Goal: Task Accomplishment & Management: Use online tool/utility

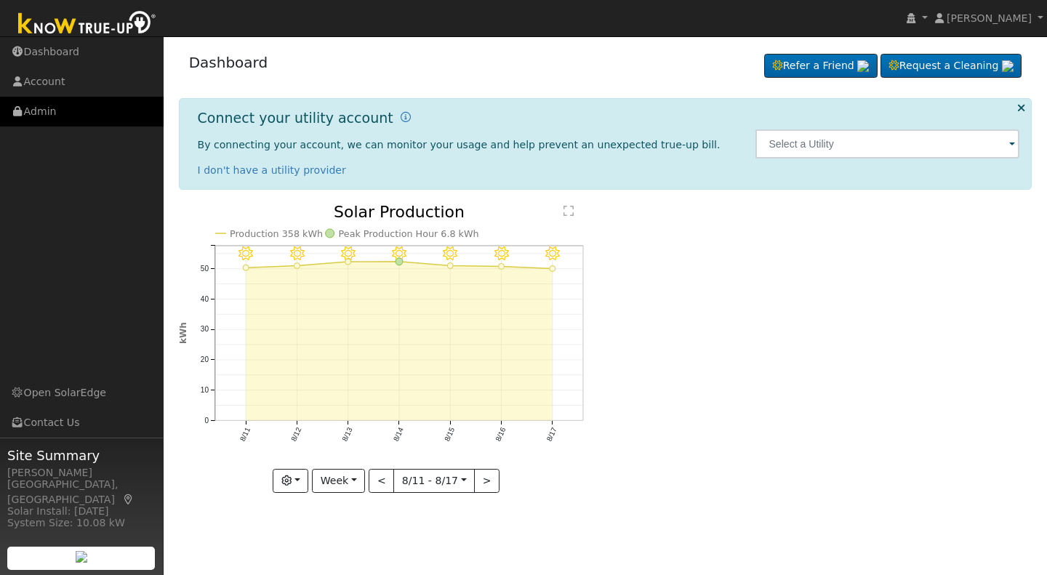
click at [63, 102] on link "Admin" at bounding box center [82, 112] width 164 height 30
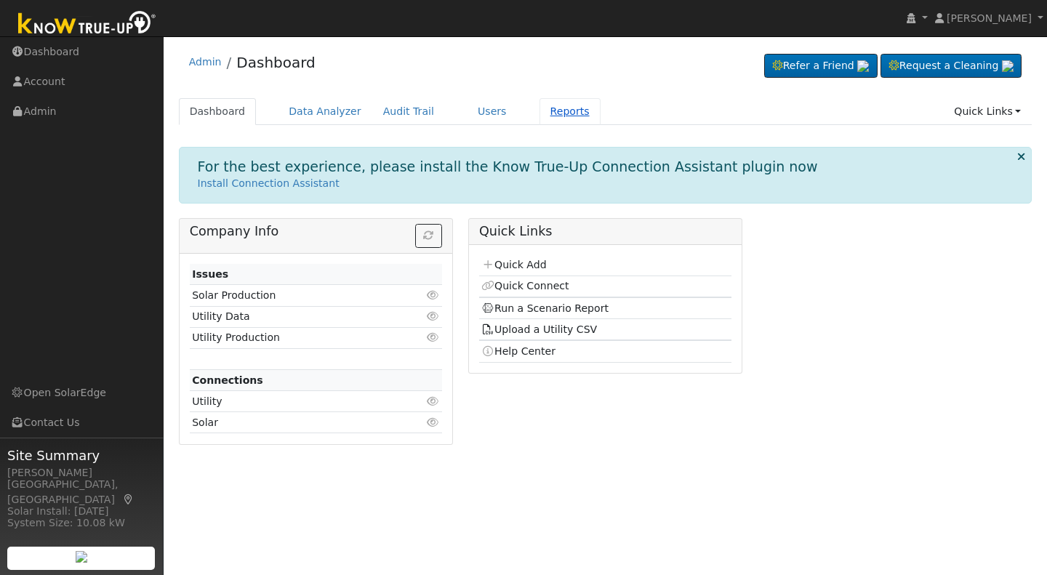
click at [539, 113] on link "Reports" at bounding box center [569, 111] width 61 height 27
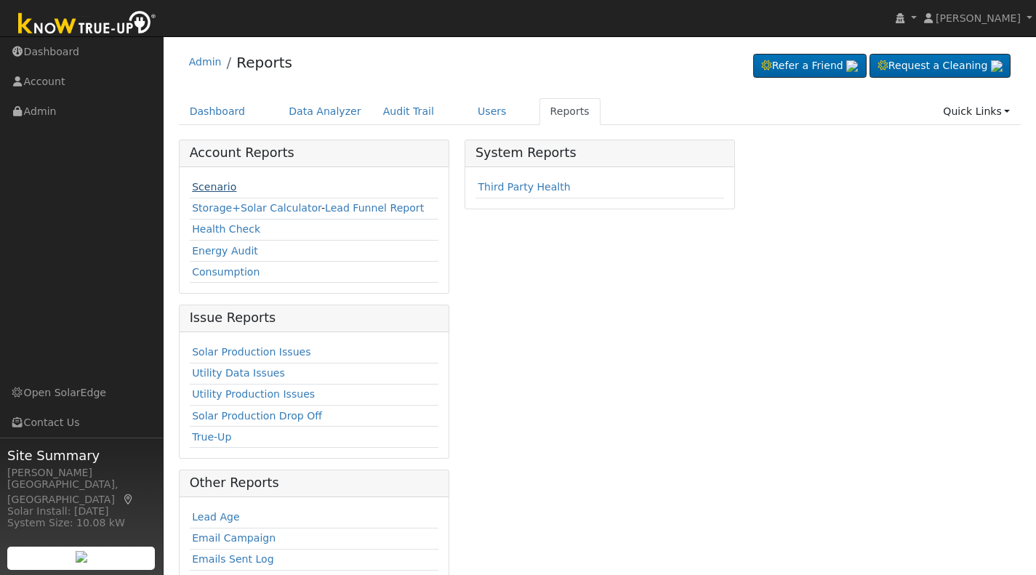
click at [208, 186] on link "Scenario" at bounding box center [214, 187] width 44 height 12
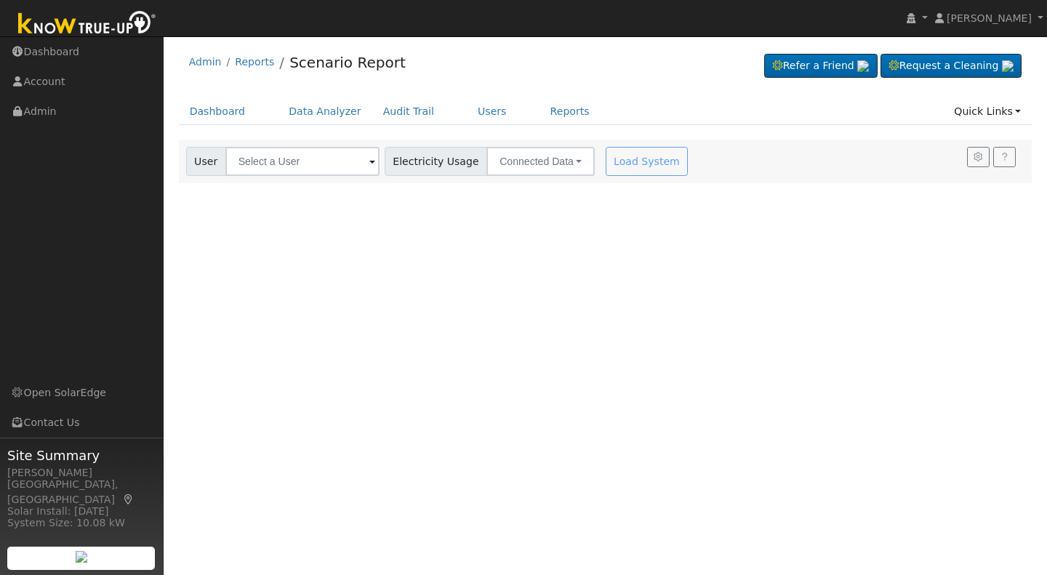
click at [369, 162] on span at bounding box center [372, 162] width 6 height 17
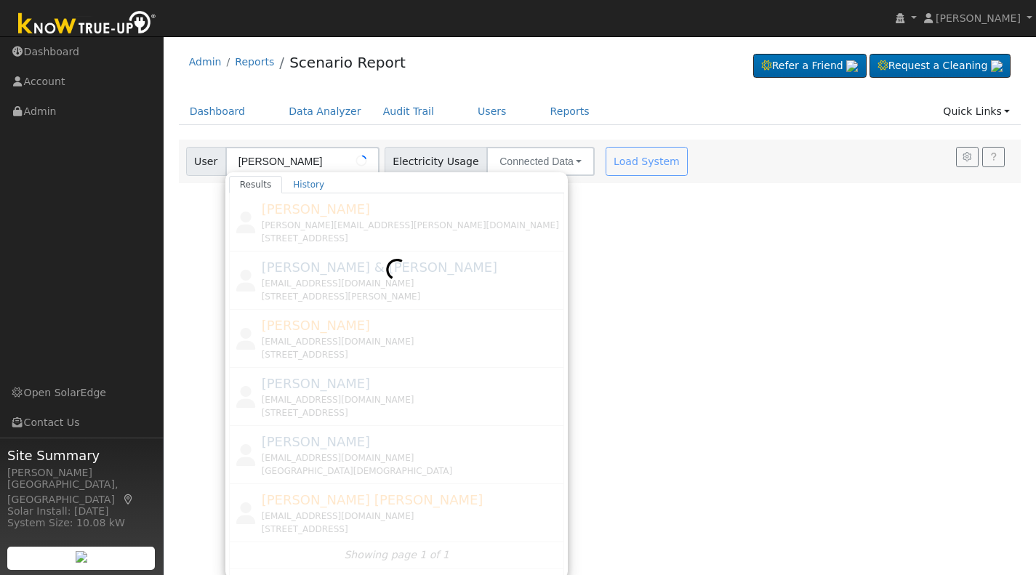
click at [298, 510] on div at bounding box center [397, 384] width 336 height 382
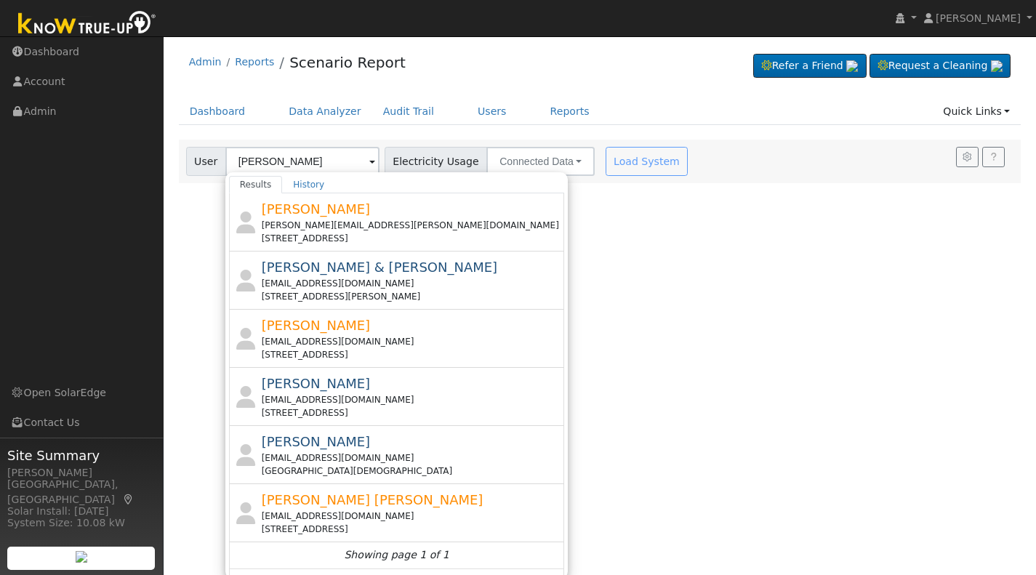
click at [298, 510] on div "darryltom13@gmail.com" at bounding box center [412, 516] width 300 height 13
type input "Darryl Tom"
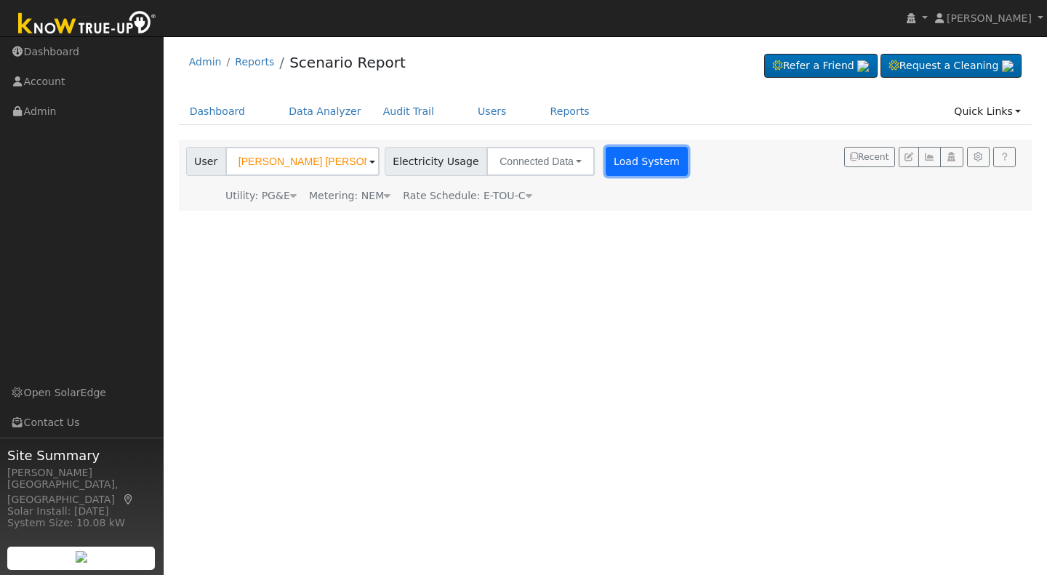
click at [626, 166] on button "Load System" at bounding box center [647, 161] width 83 height 29
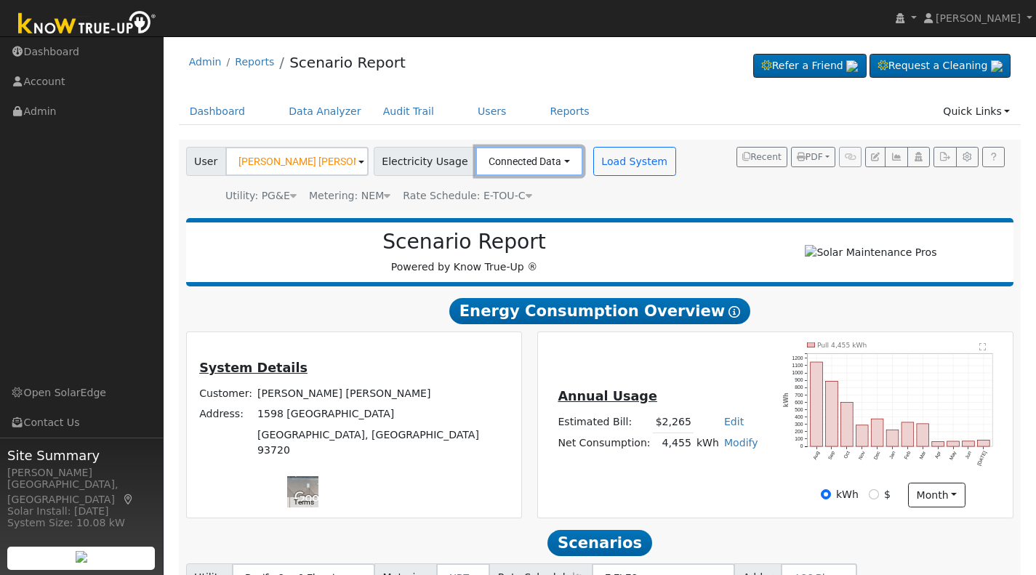
drag, startPoint x: 545, startPoint y: 175, endPoint x: 544, endPoint y: 226, distance: 50.9
click at [544, 226] on div "Settings My Defaults Temporary My Defaults Company Defaults System Defaults Off…" at bounding box center [600, 448] width 843 height 617
click at [550, 164] on button "Connected Data" at bounding box center [529, 161] width 108 height 29
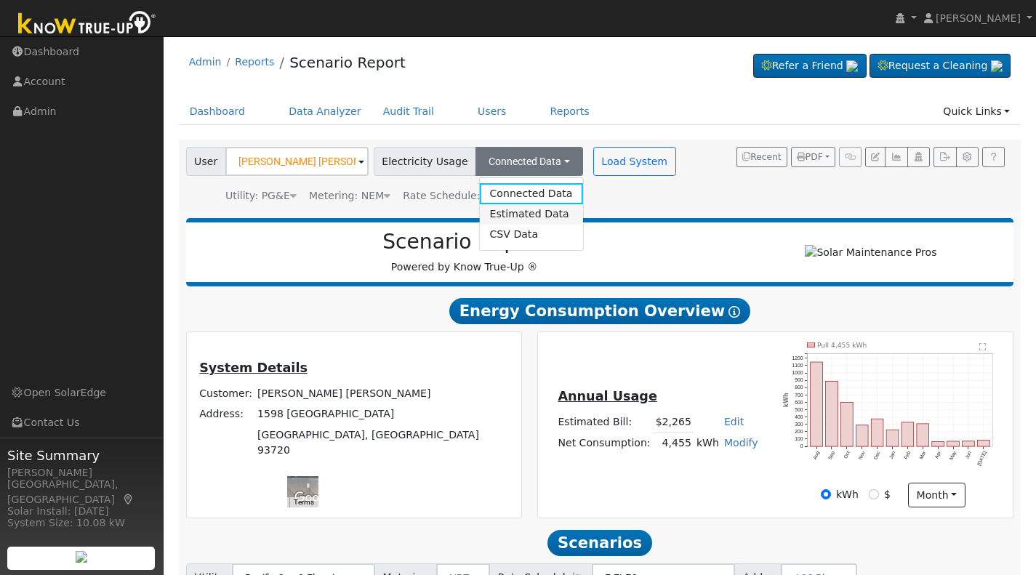
click at [503, 219] on link "Estimated Data" at bounding box center [530, 214] width 103 height 20
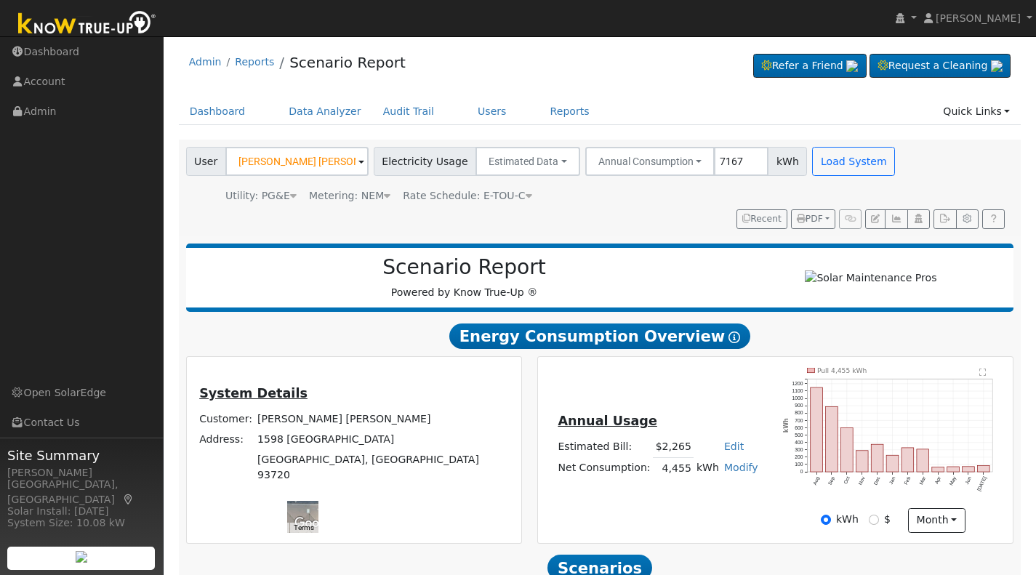
type input "7167"
click at [668, 214] on div "User Darryl Tom Account Default Account Default Account 1598 East Plymouth Way,…" at bounding box center [597, 185] width 828 height 87
click at [826, 149] on button "Load System" at bounding box center [853, 161] width 83 height 29
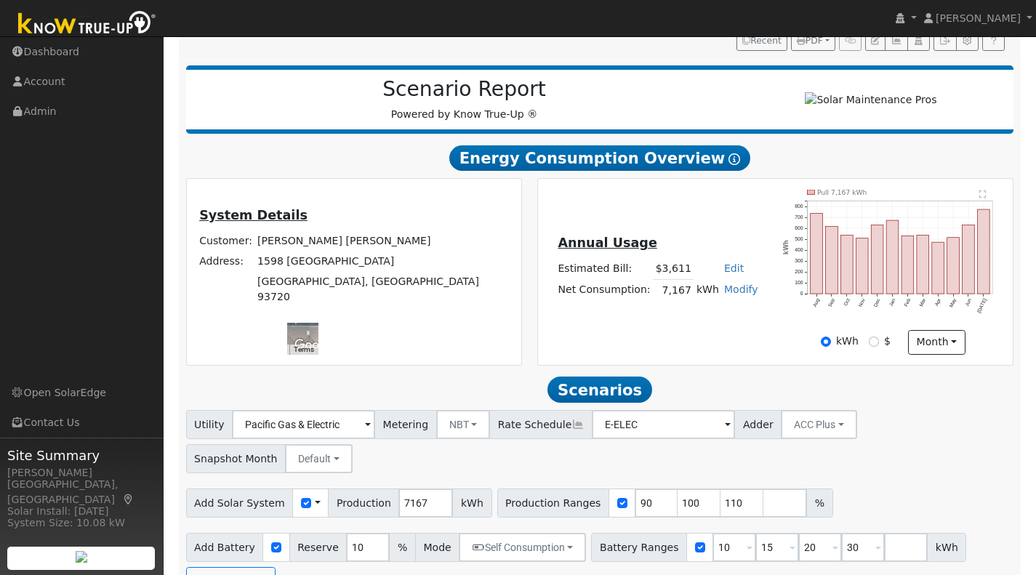
scroll to position [187, 0]
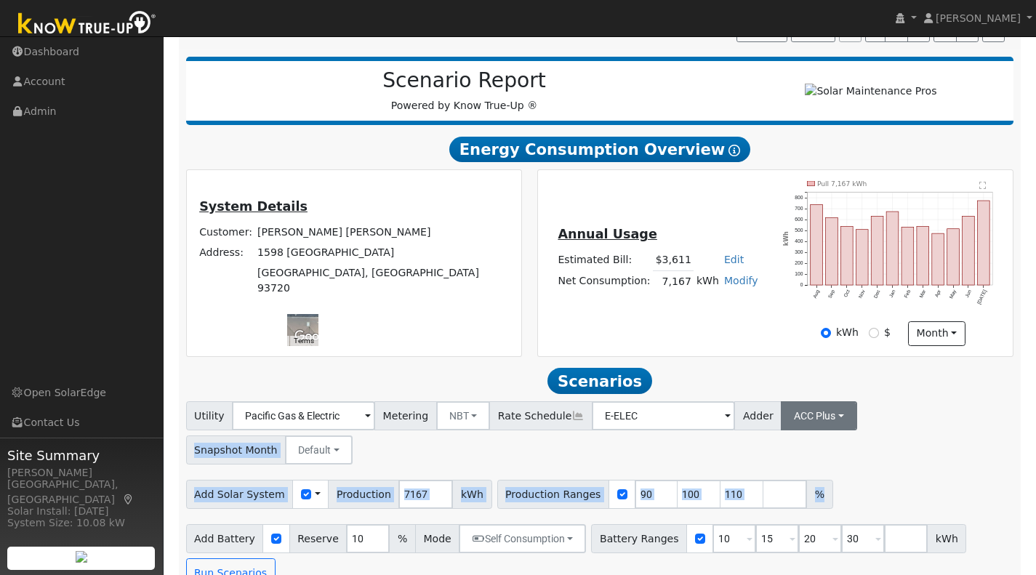
drag, startPoint x: 1016, startPoint y: 443, endPoint x: 815, endPoint y: 419, distance: 202.0
click at [815, 419] on div "Utility Pacific Gas & Electric Metering NBT NEM NBT Rate Schedule E-ELEC Adder …" at bounding box center [599, 494] width 843 height 186
click at [808, 425] on button "ACC Plus" at bounding box center [819, 415] width 76 height 29
click at [817, 422] on button "ACC Plus" at bounding box center [819, 415] width 76 height 29
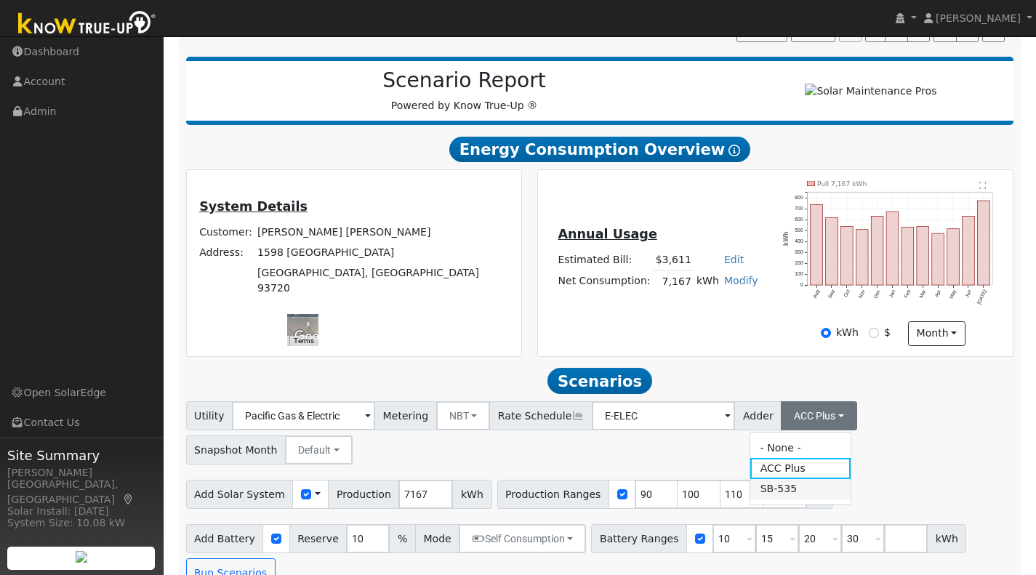
click at [770, 498] on link "SB-535" at bounding box center [800, 489] width 101 height 20
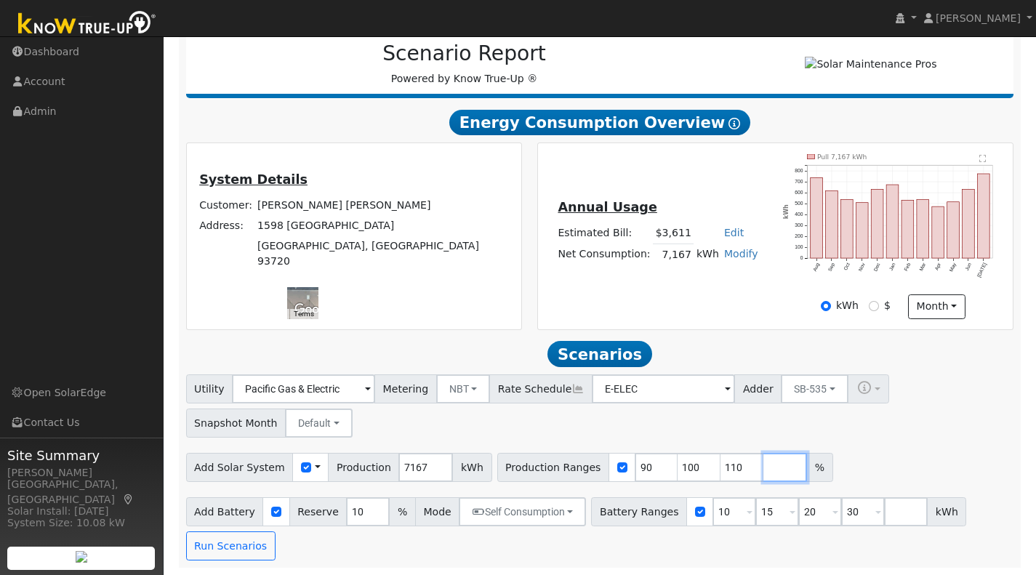
click at [763, 462] on input "number" at bounding box center [785, 467] width 44 height 29
type input "132"
click at [227, 551] on button "Run Scenarios" at bounding box center [230, 545] width 89 height 29
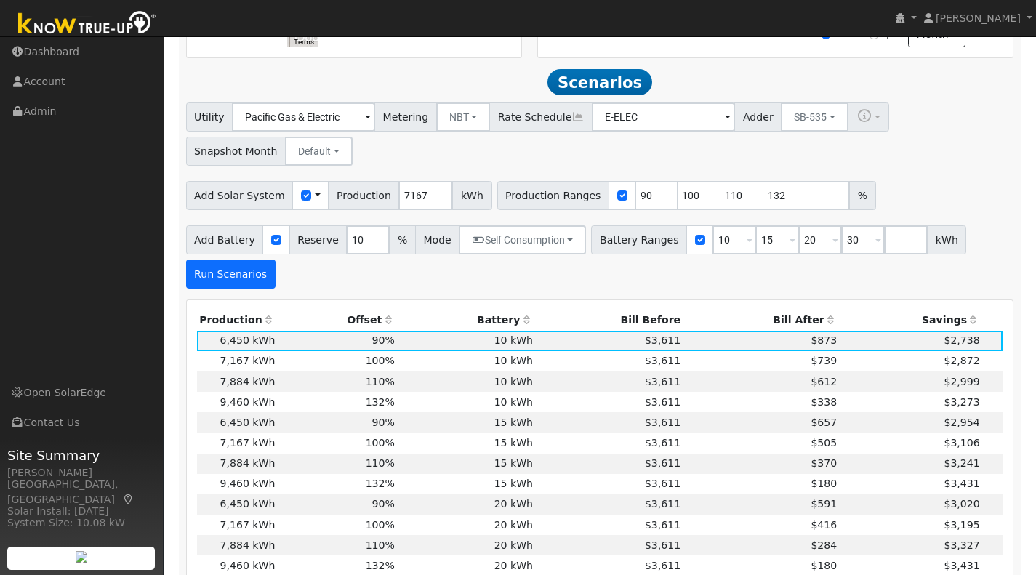
scroll to position [517, 0]
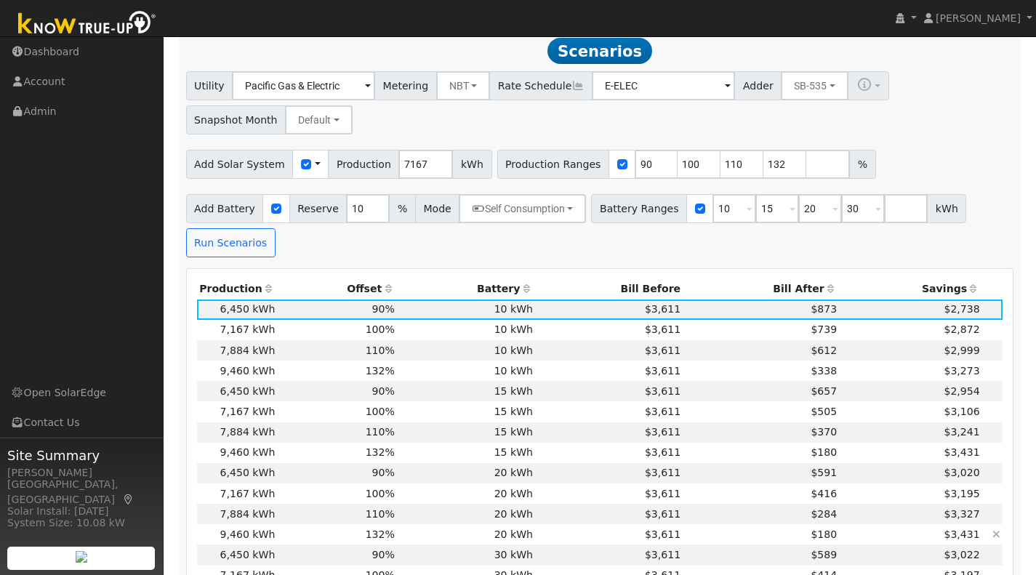
click at [322, 542] on td "132%" at bounding box center [338, 534] width 120 height 20
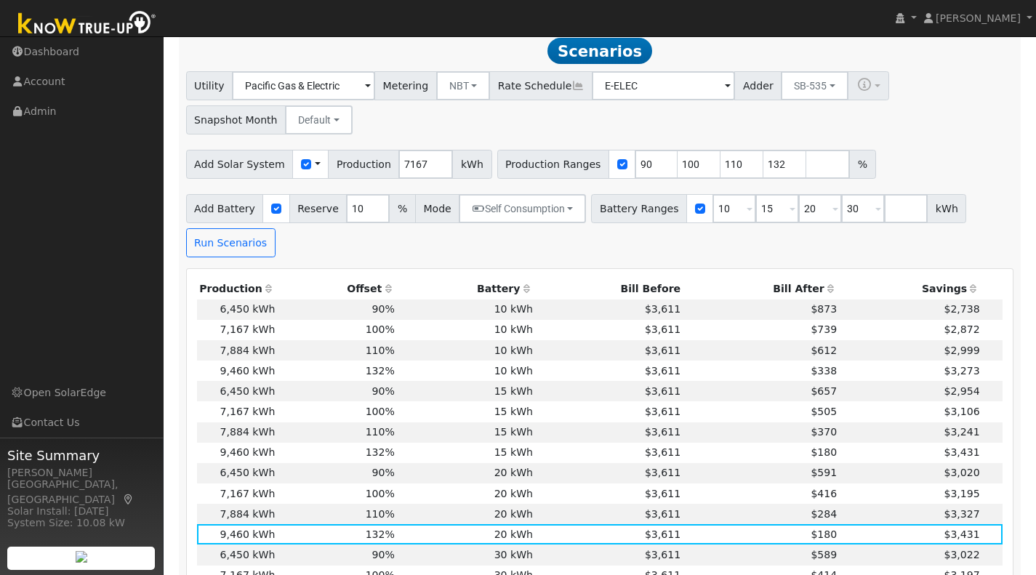
scroll to position [0, 0]
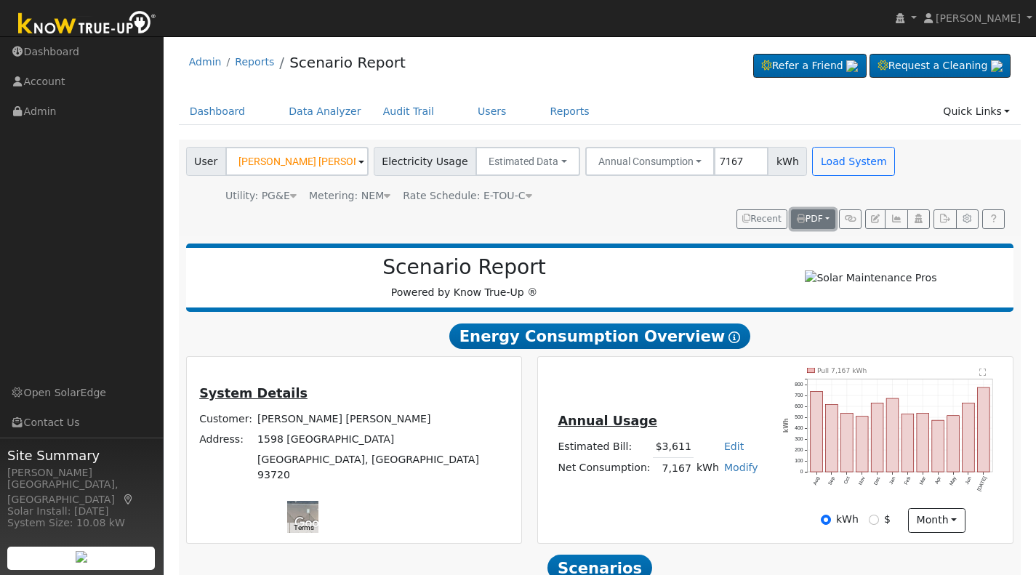
click at [808, 222] on span "PDF" at bounding box center [810, 219] width 26 height 10
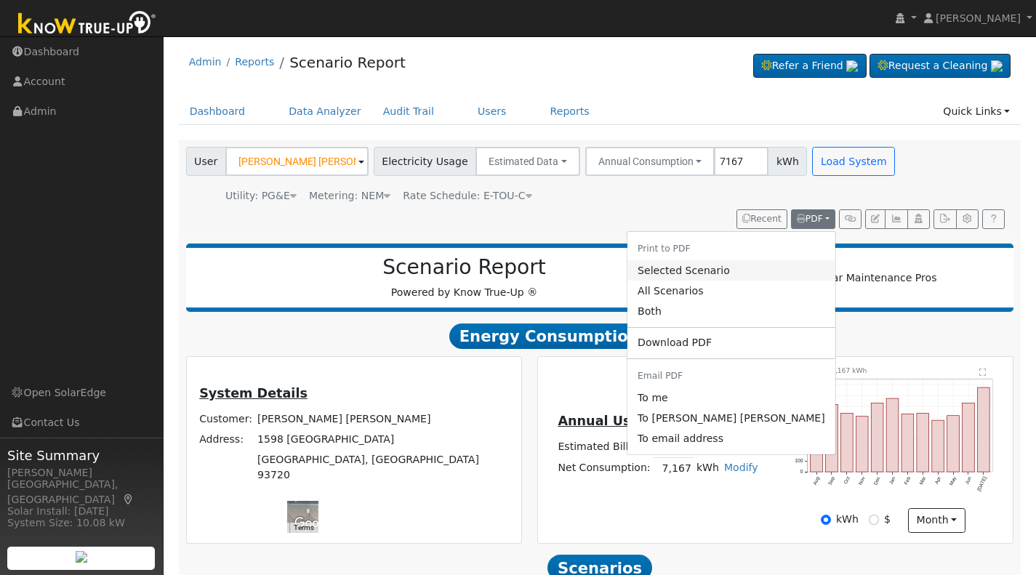
click at [754, 270] on link "Selected Scenario" at bounding box center [731, 270] width 208 height 20
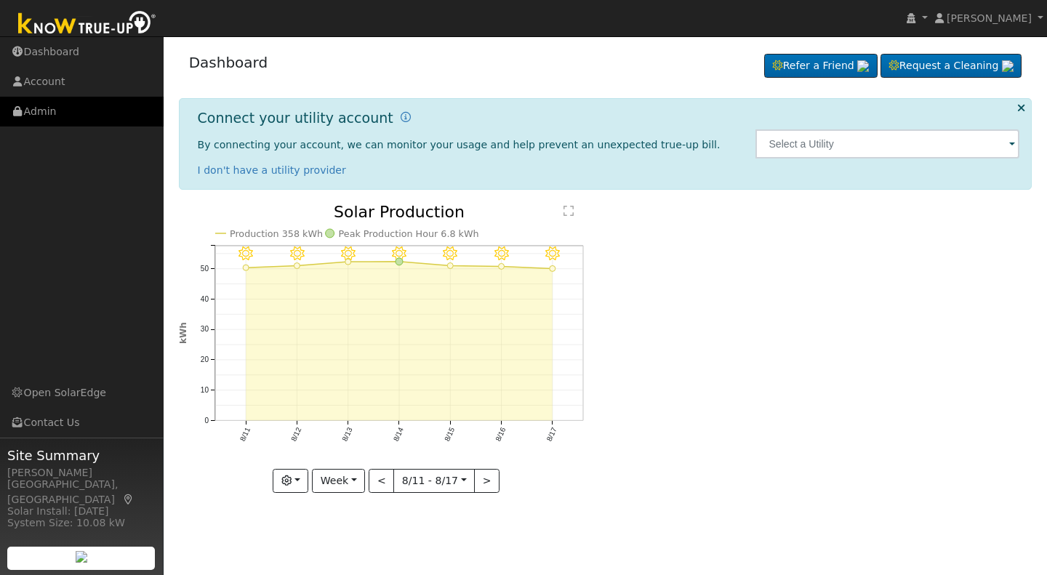
click at [50, 111] on link "Admin" at bounding box center [82, 112] width 164 height 30
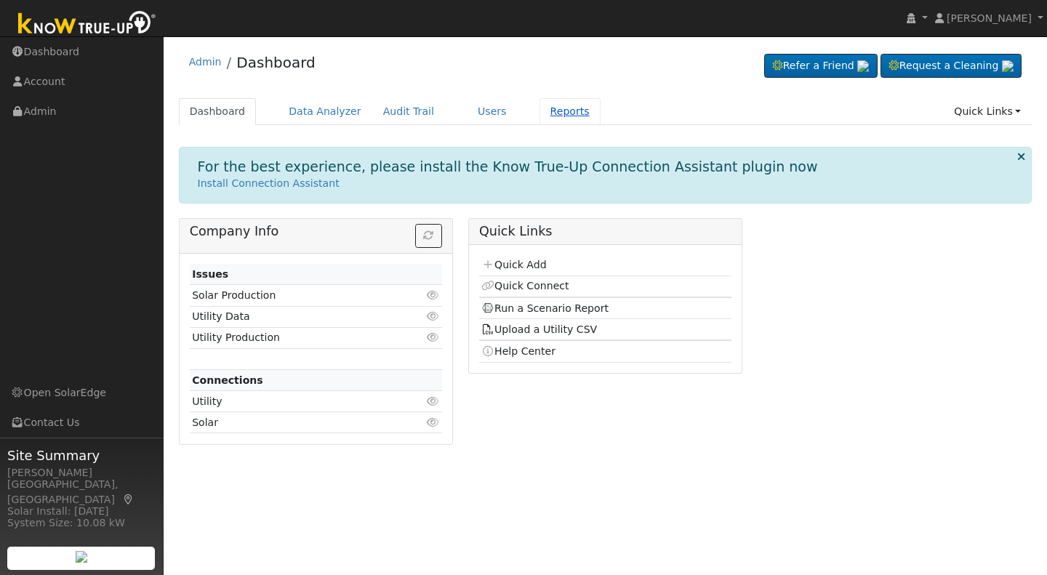
click at [550, 106] on link "Reports" at bounding box center [569, 111] width 61 height 27
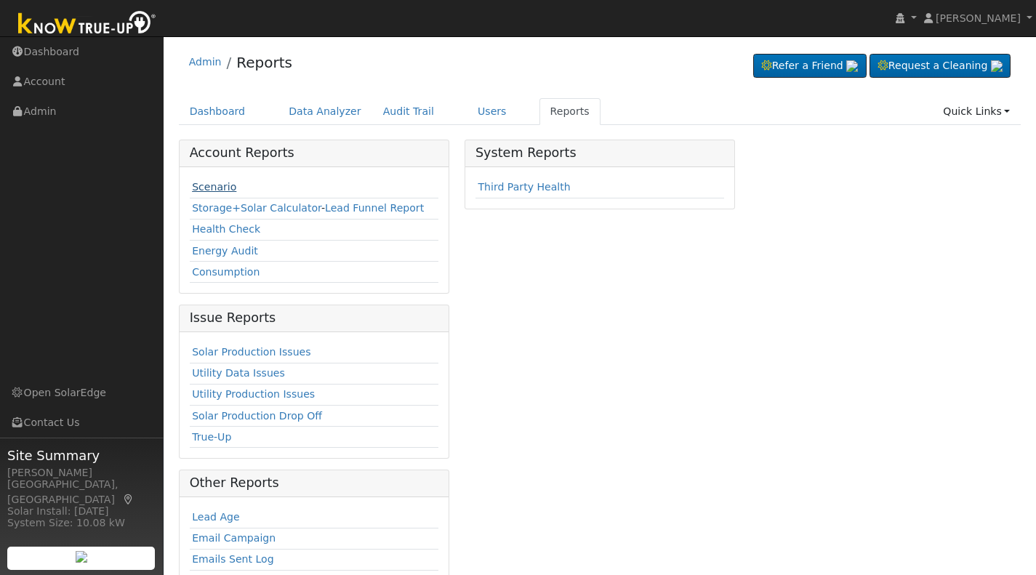
click at [209, 185] on link "Scenario" at bounding box center [214, 187] width 44 height 12
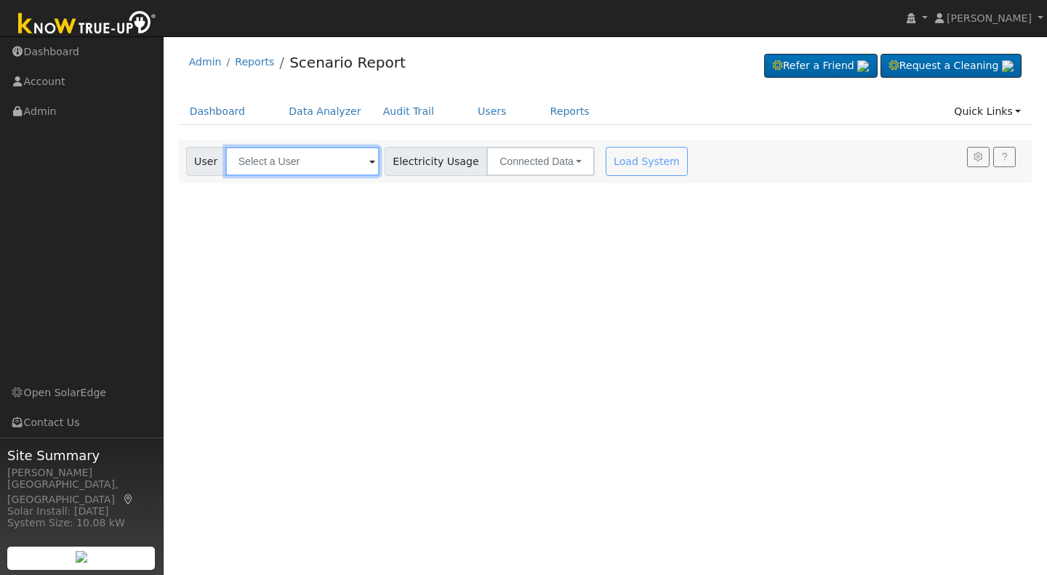
click at [370, 164] on input "text" at bounding box center [302, 161] width 154 height 29
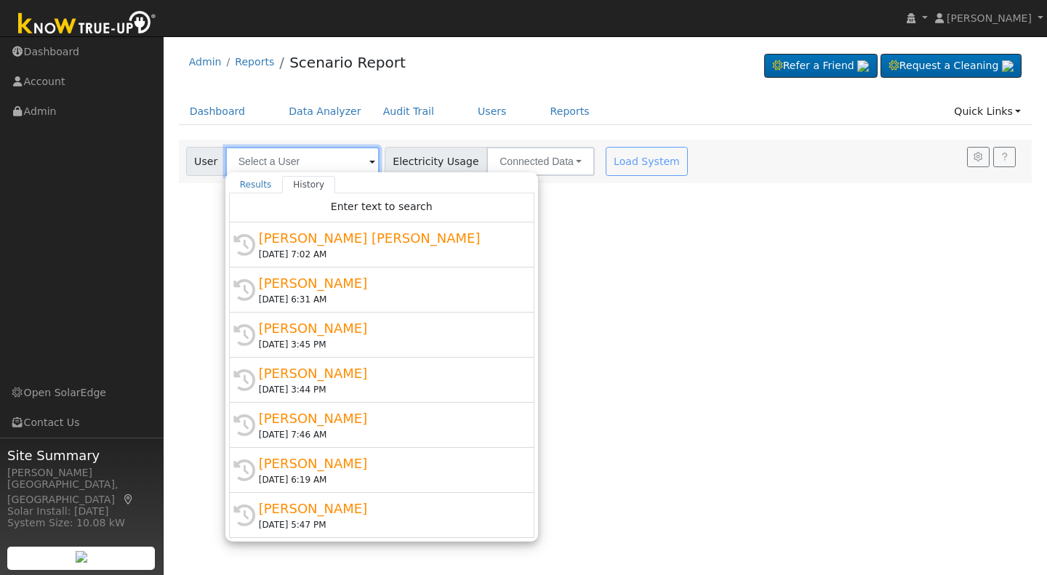
click at [370, 164] on input "text" at bounding box center [302, 161] width 154 height 29
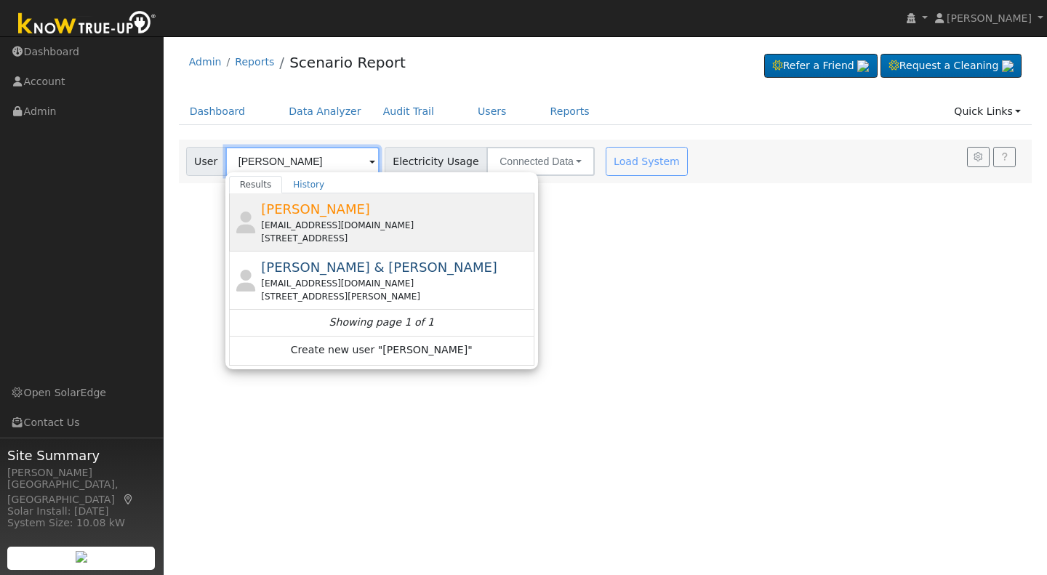
type input "[PERSON_NAME]"
click at [304, 209] on span "[PERSON_NAME]" at bounding box center [315, 208] width 109 height 15
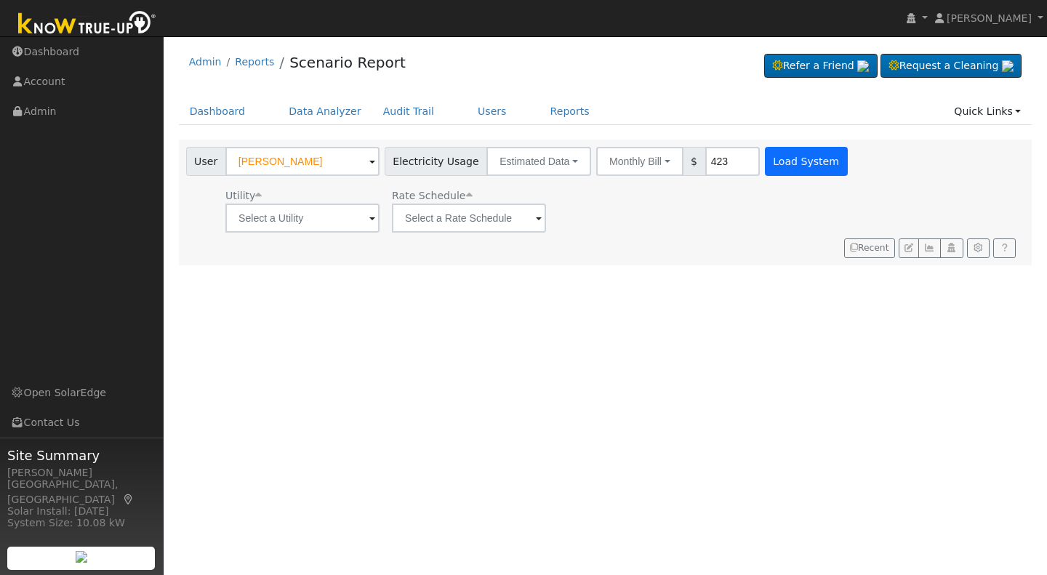
type input "423"
click at [783, 162] on button "Load System" at bounding box center [806, 161] width 83 height 29
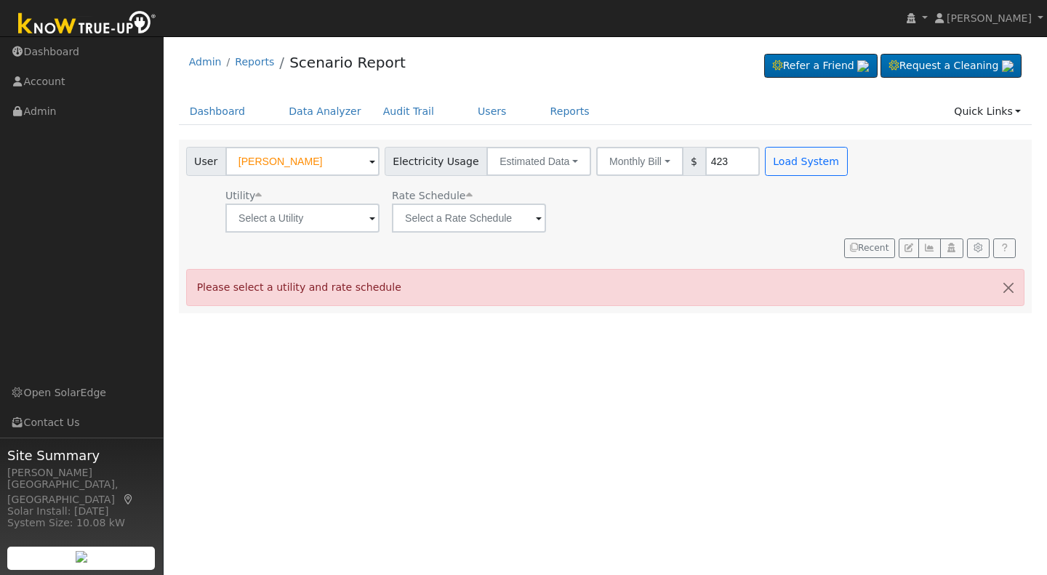
click at [369, 216] on span at bounding box center [372, 219] width 6 height 17
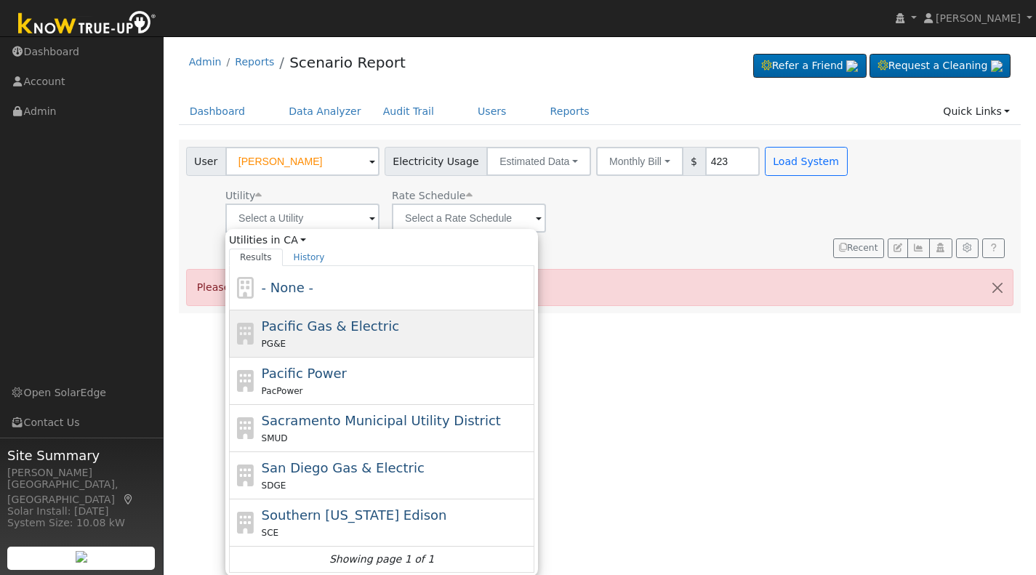
click at [318, 327] on span "Pacific Gas & Electric" at bounding box center [330, 325] width 137 height 15
type input "Pacific Gas & Electric"
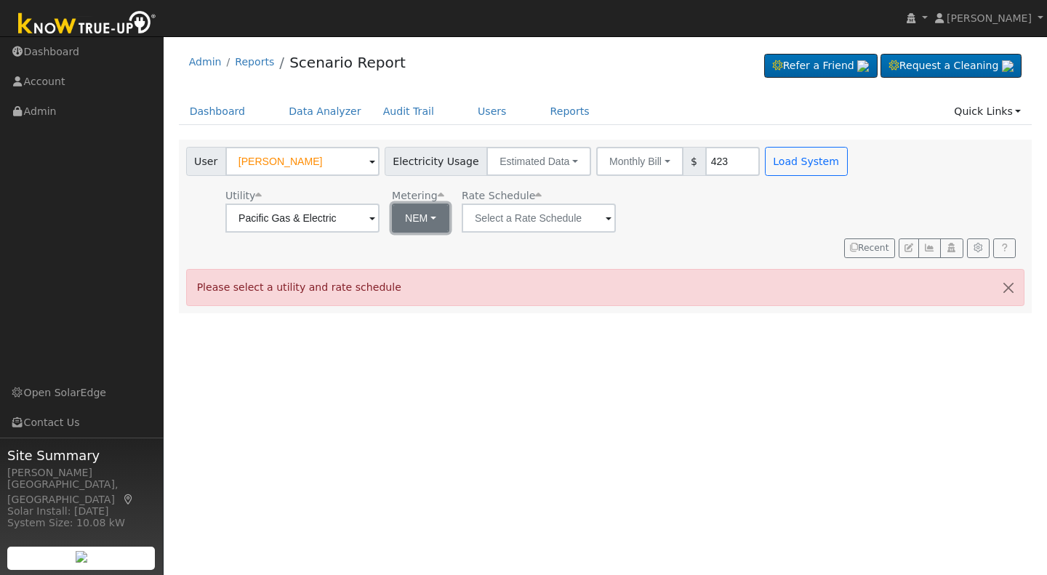
click at [433, 217] on button "NEM" at bounding box center [420, 218] width 57 height 29
click at [409, 271] on link "NBT" at bounding box center [440, 271] width 101 height 20
type input "E-ELEC"
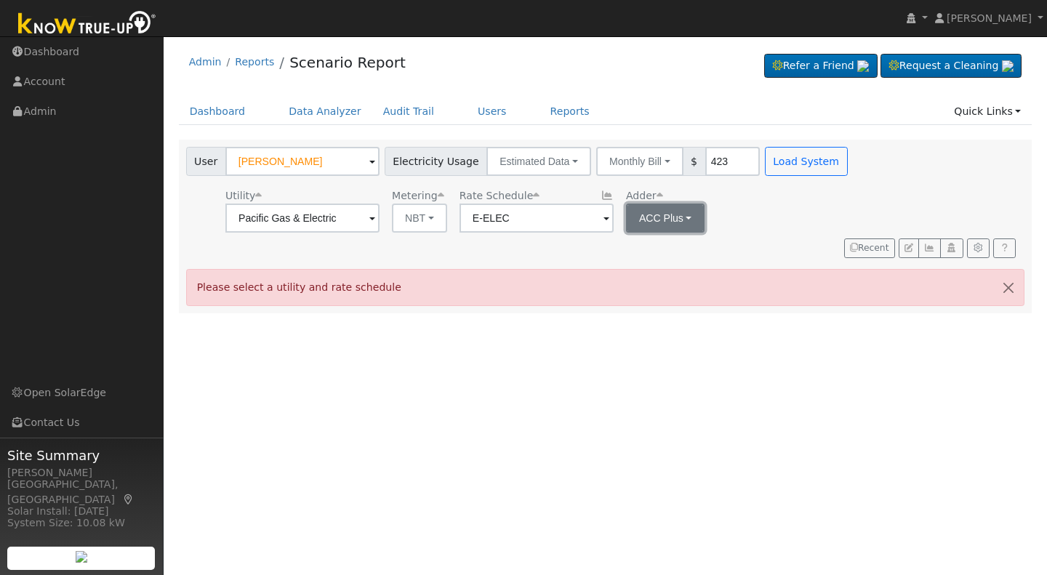
click at [686, 211] on button "ACC Plus" at bounding box center [665, 218] width 79 height 29
click at [636, 292] on link "SB-535" at bounding box center [671, 291] width 101 height 20
click at [777, 155] on button "Load System" at bounding box center [806, 161] width 83 height 29
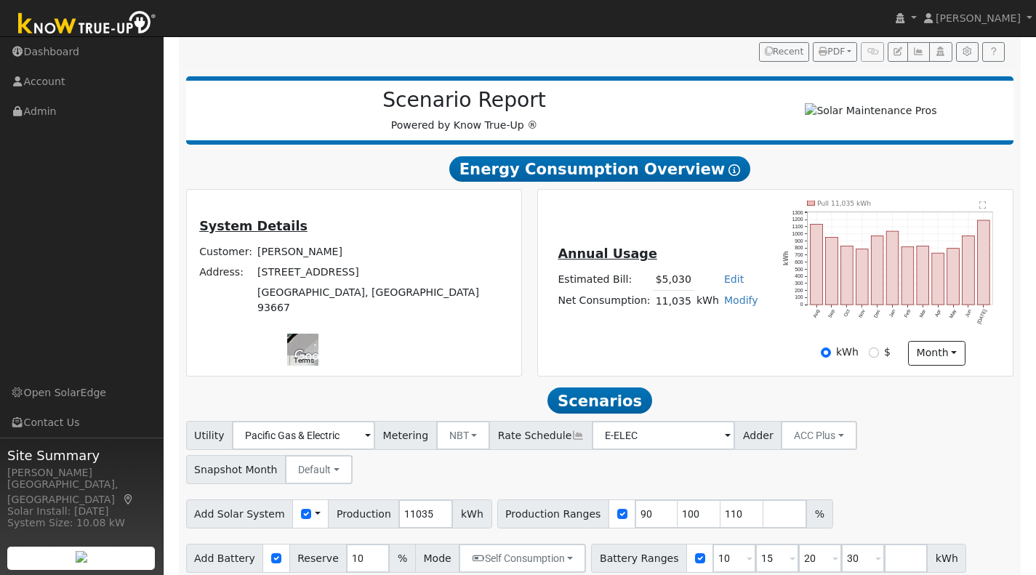
scroll to position [187, 0]
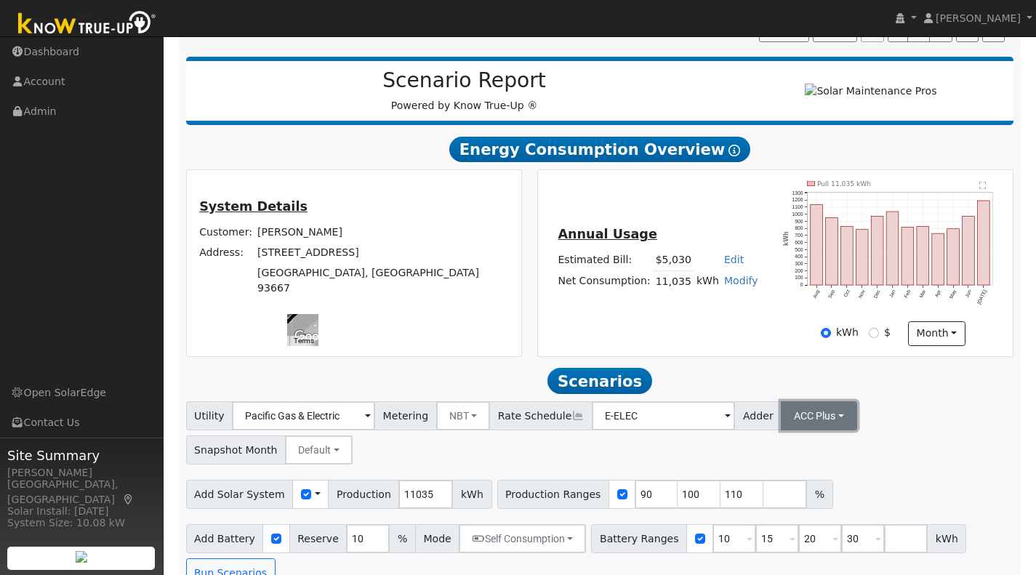
click at [808, 424] on button "ACC Plus" at bounding box center [819, 415] width 76 height 29
click at [764, 499] on link "SB-535" at bounding box center [800, 489] width 101 height 20
click at [763, 502] on input "number" at bounding box center [785, 494] width 44 height 29
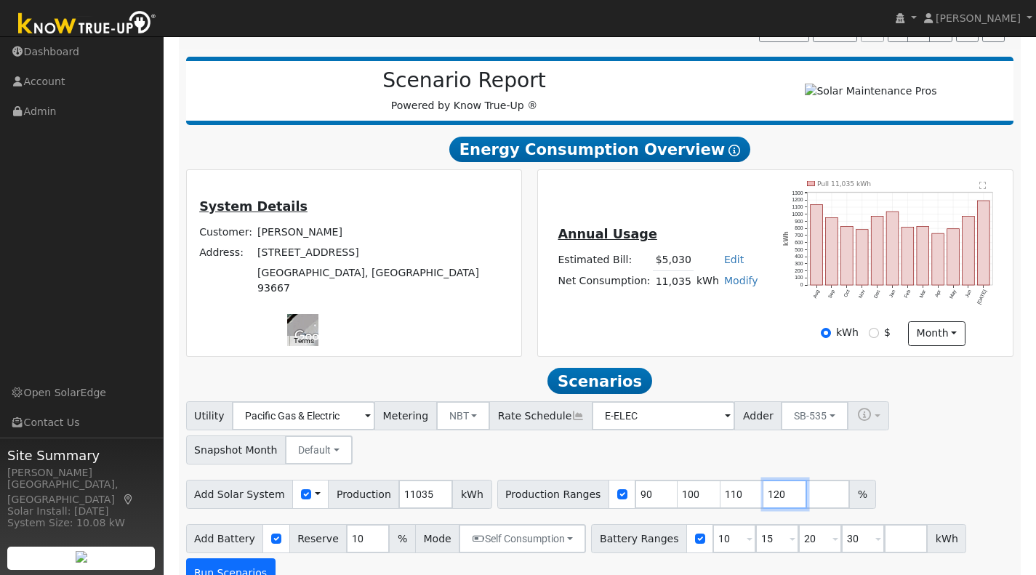
type input "120"
click at [253, 568] on button "Run Scenarios" at bounding box center [230, 572] width 89 height 29
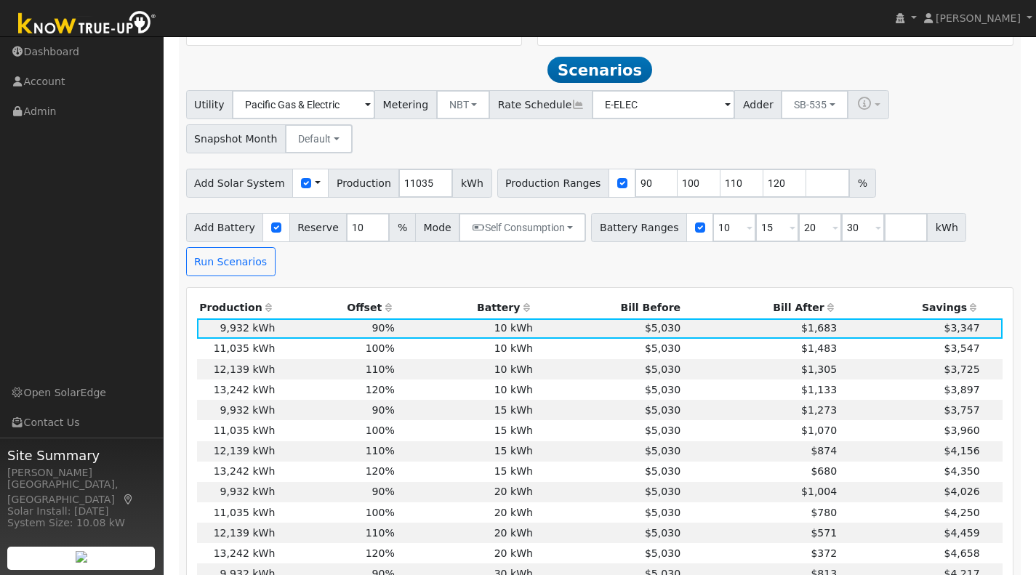
scroll to position [517, 0]
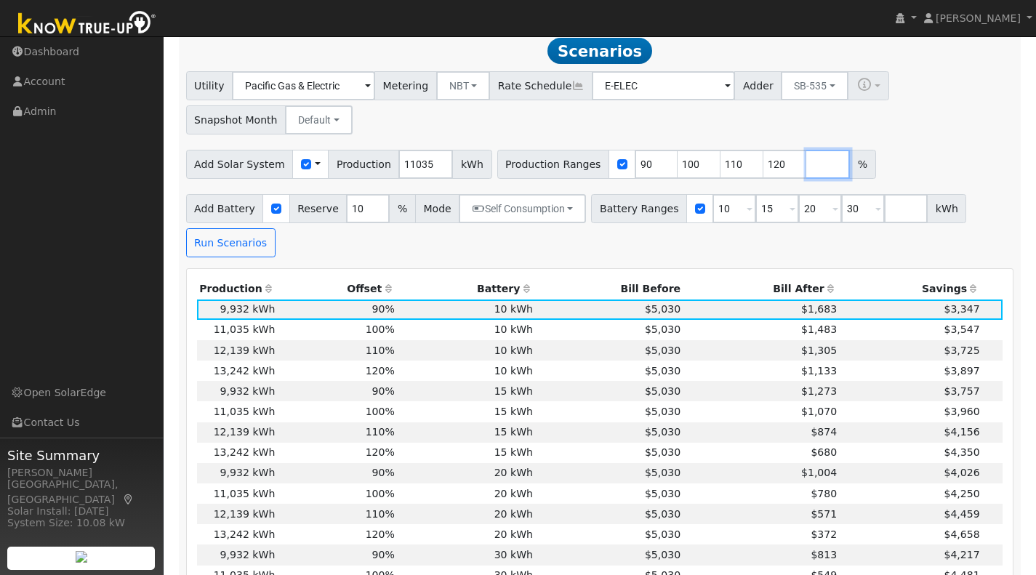
click at [806, 172] on input "number" at bounding box center [828, 164] width 44 height 29
type input "122"
click at [238, 244] on button "Run Scenarios" at bounding box center [230, 242] width 89 height 29
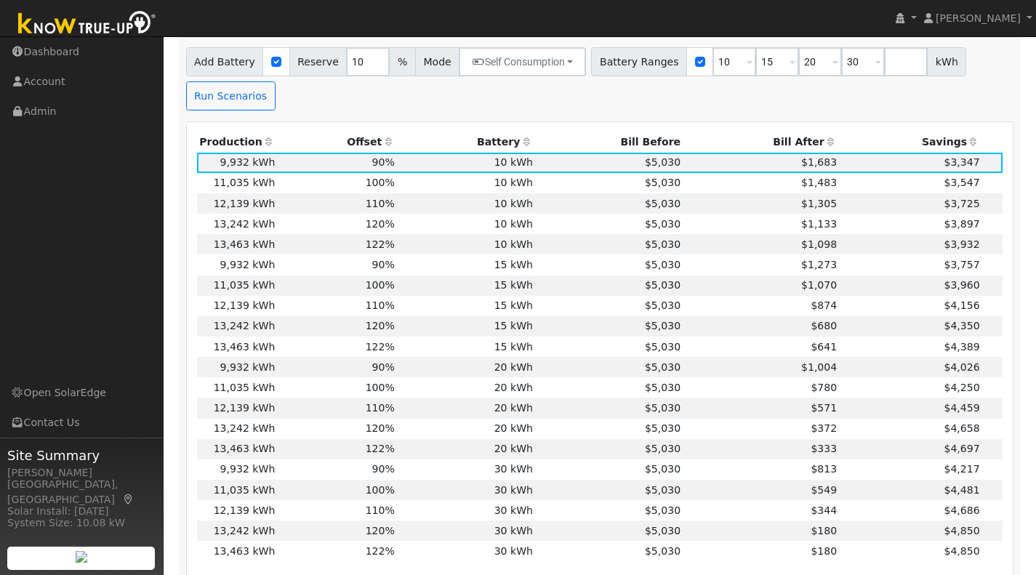
scroll to position [680, 0]
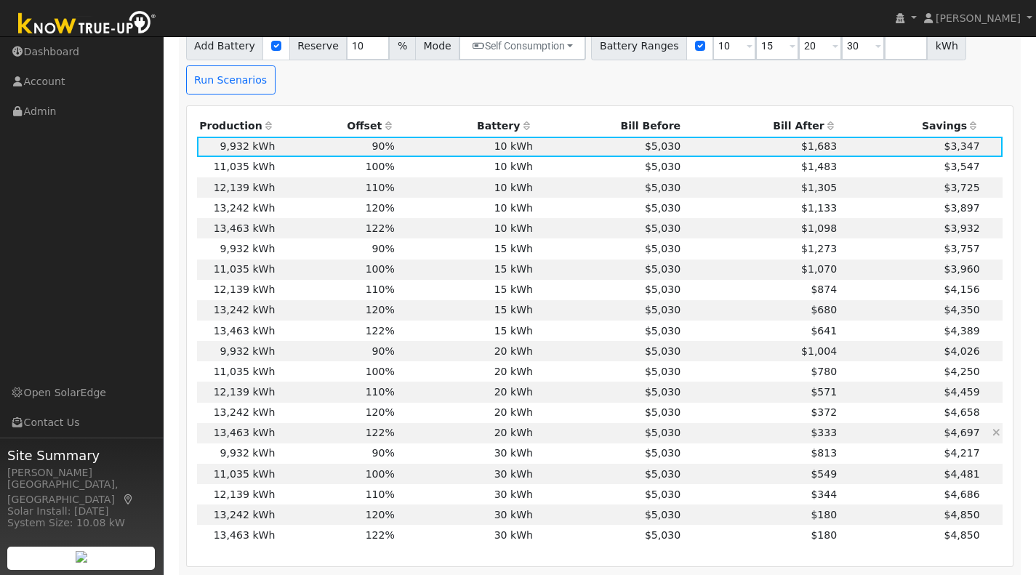
click at [568, 439] on td "$5,030" at bounding box center [610, 433] width 148 height 20
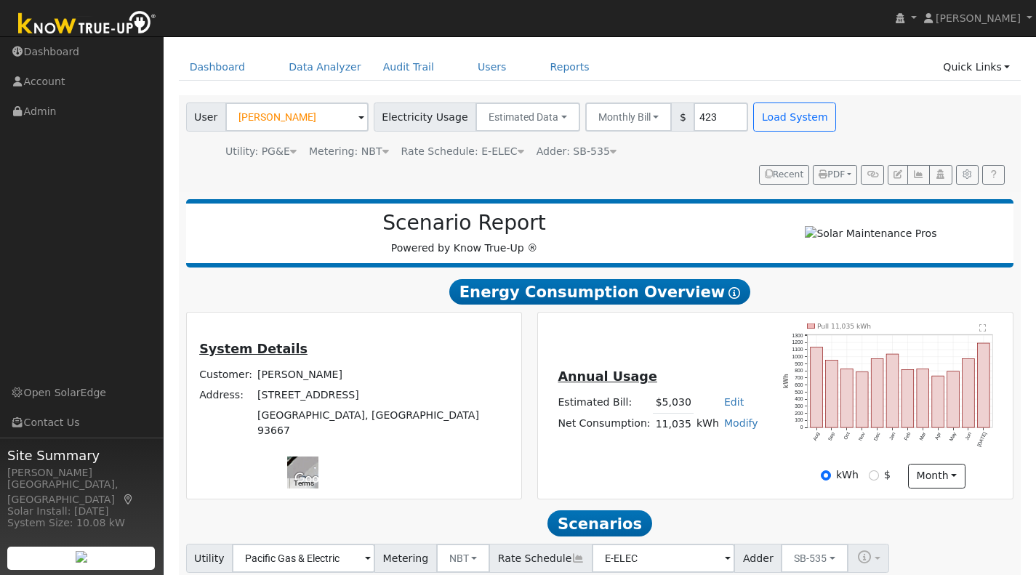
scroll to position [47, 0]
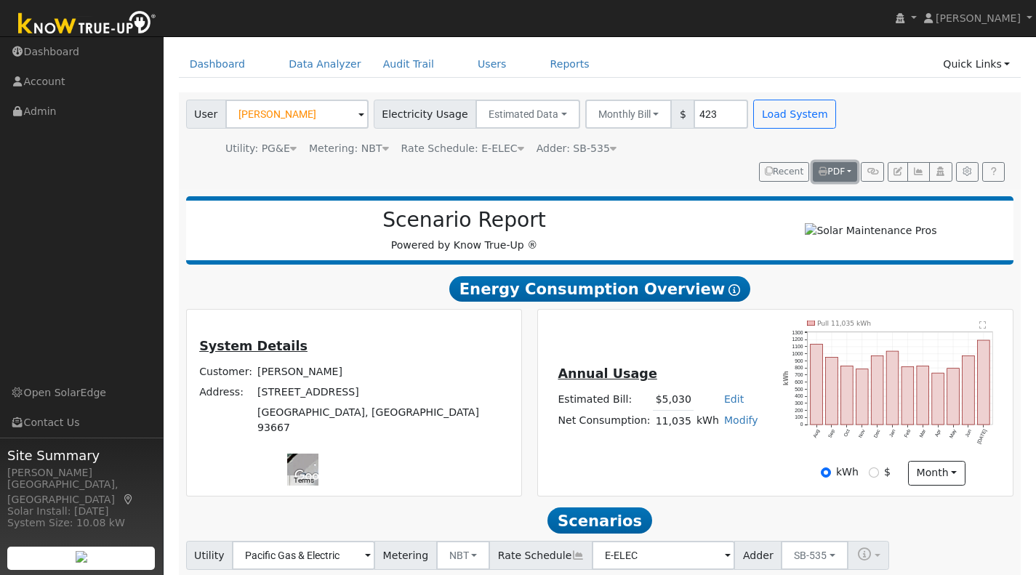
click at [824, 174] on icon "button" at bounding box center [823, 171] width 9 height 9
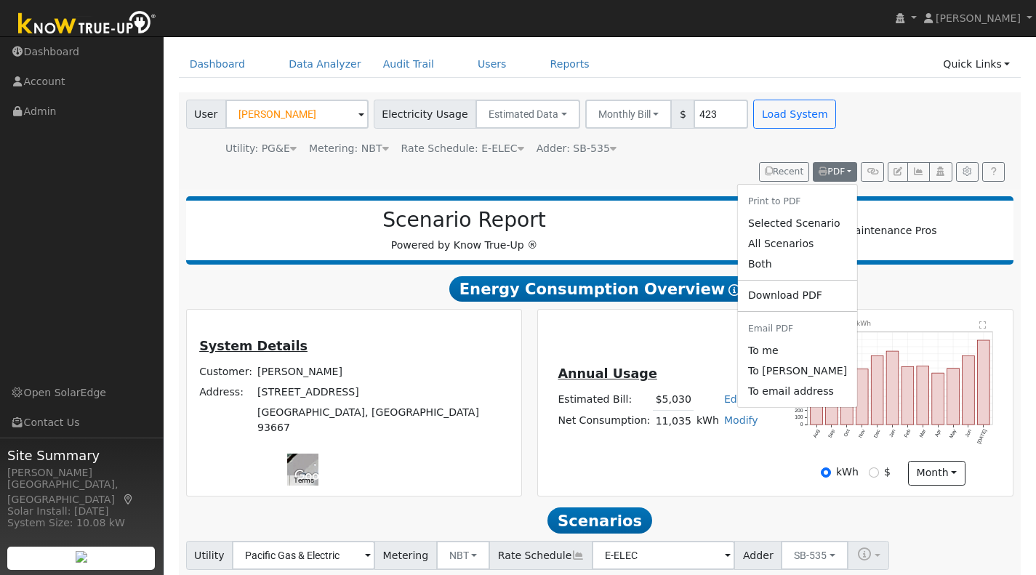
click at [773, 223] on link "Selected Scenario" at bounding box center [797, 223] width 119 height 20
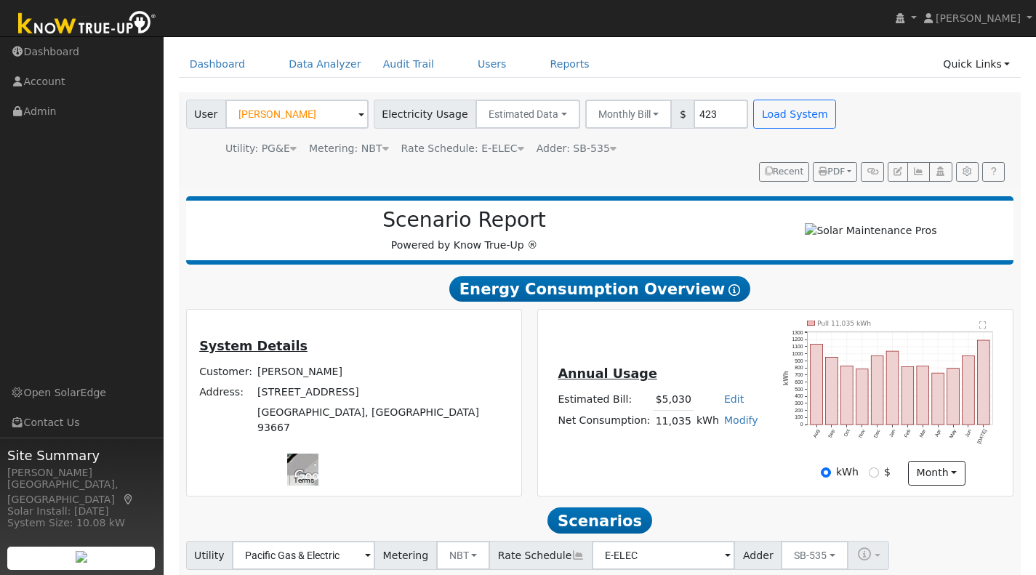
scroll to position [48, 0]
